Goal: Navigation & Orientation: Find specific page/section

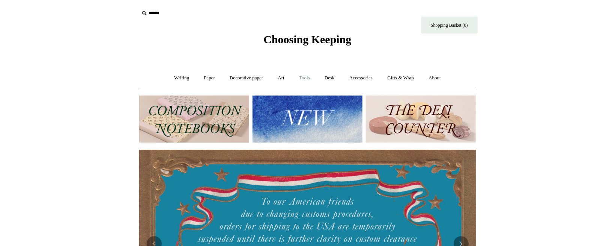
click at [305, 78] on link "Tools +" at bounding box center [305, 78] width 24 height 20
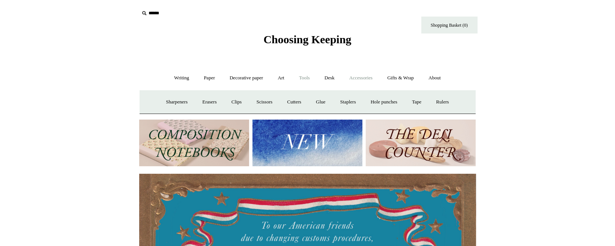
click at [373, 77] on link "Accessories +" at bounding box center [361, 78] width 37 height 20
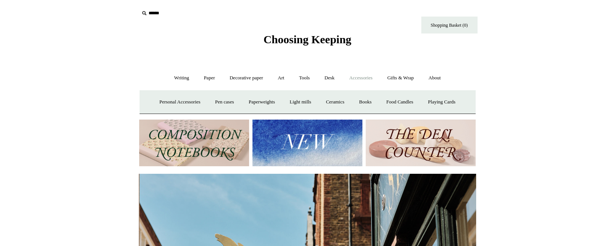
scroll to position [0, 337]
click at [367, 77] on link "Accessories -" at bounding box center [361, 78] width 37 height 20
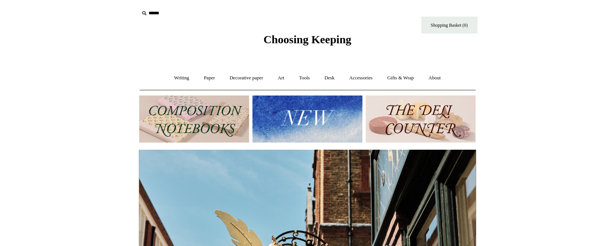
click at [201, 118] on img at bounding box center [194, 118] width 110 height 47
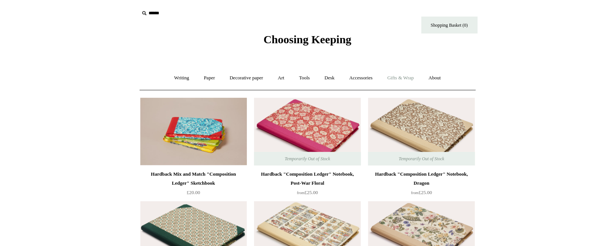
click at [415, 78] on link "Gifts & Wrap +" at bounding box center [401, 78] width 40 height 20
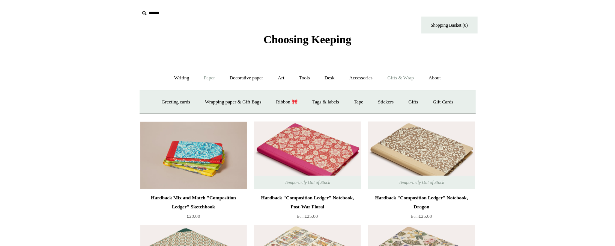
click at [206, 77] on link "Paper +" at bounding box center [209, 78] width 25 height 20
click at [294, 101] on link "Sketchbooks +" at bounding box center [297, 102] width 38 height 20
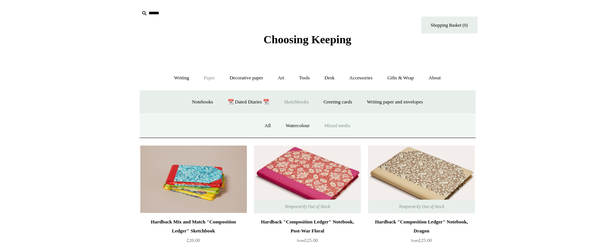
click at [327, 124] on link "Mixed media" at bounding box center [337, 126] width 39 height 20
